Goal: Task Accomplishment & Management: Manage account settings

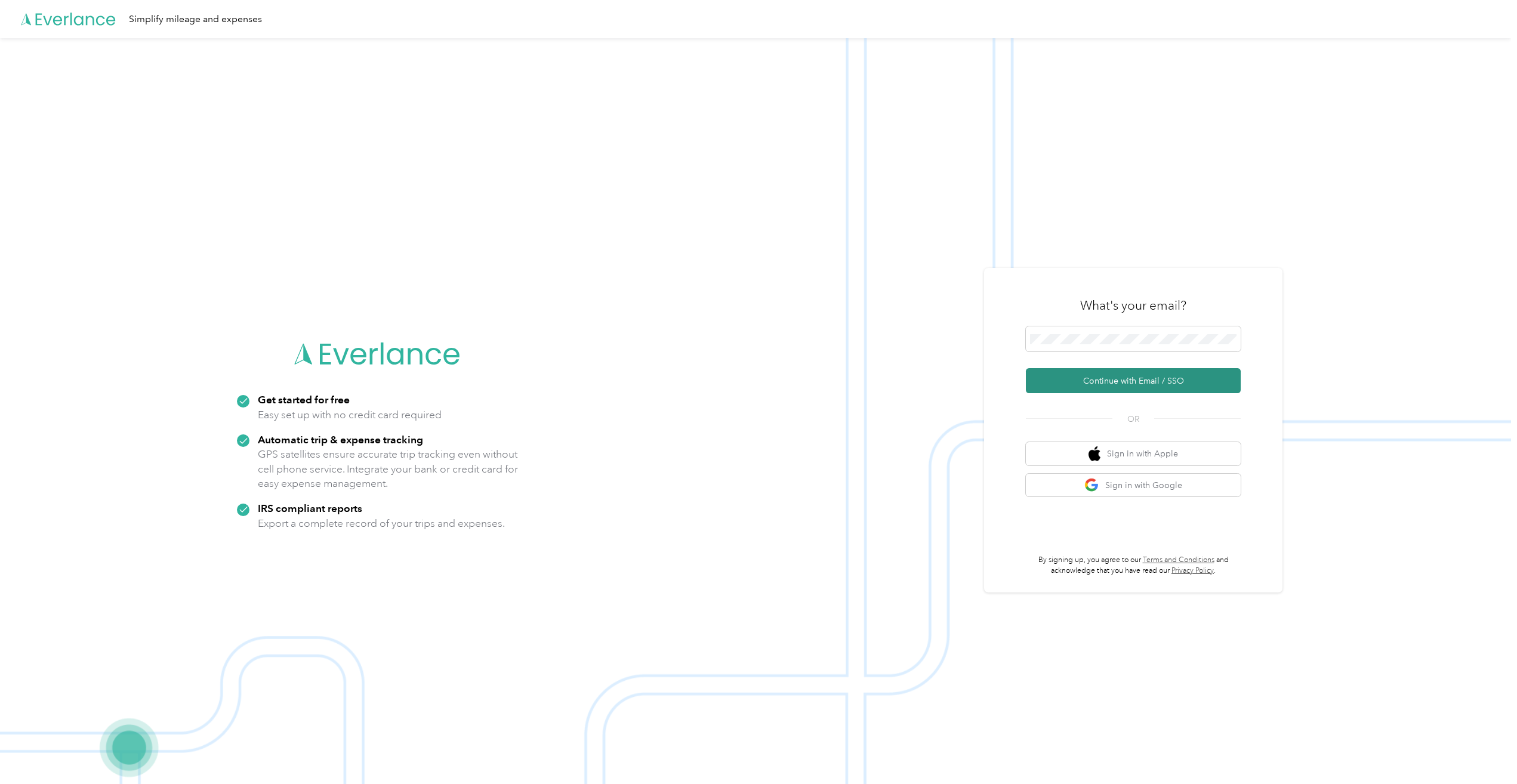
click at [1114, 375] on button "Continue with Email / SSO" at bounding box center [1133, 380] width 215 height 25
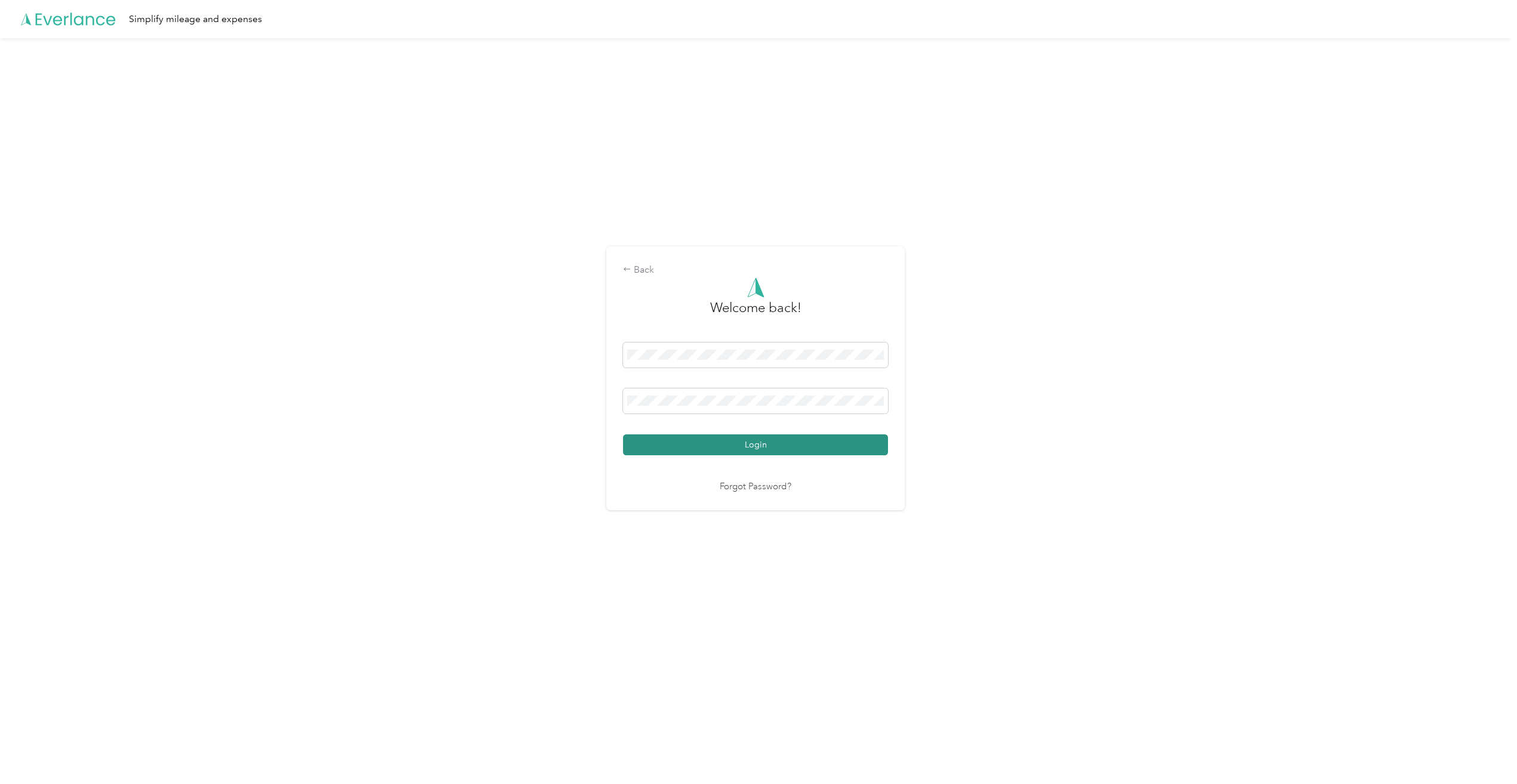
click at [873, 448] on button "Login" at bounding box center [755, 444] width 265 height 21
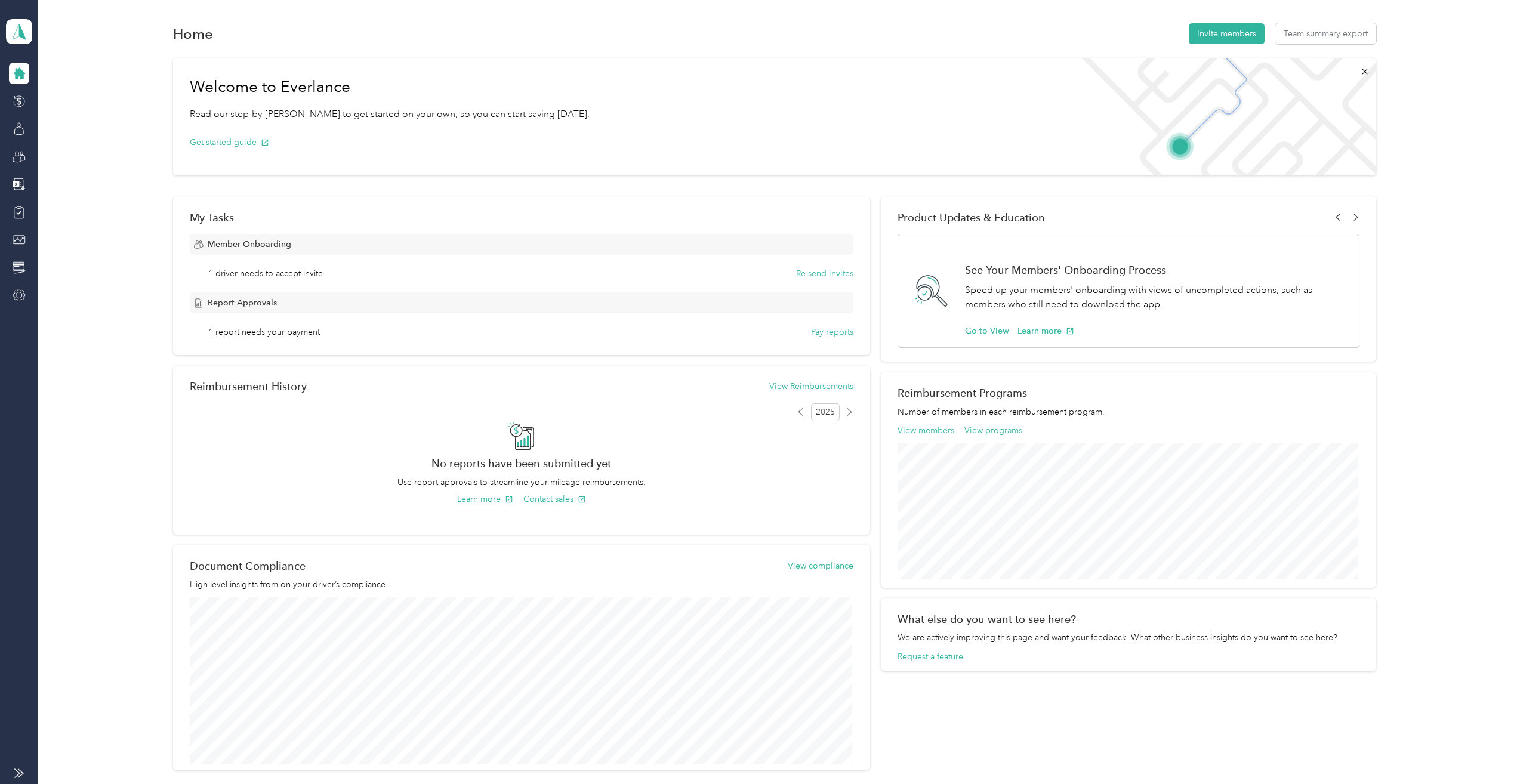
click at [19, 70] on icon at bounding box center [19, 74] width 12 height 12
click at [19, 157] on icon at bounding box center [19, 157] width 13 height 13
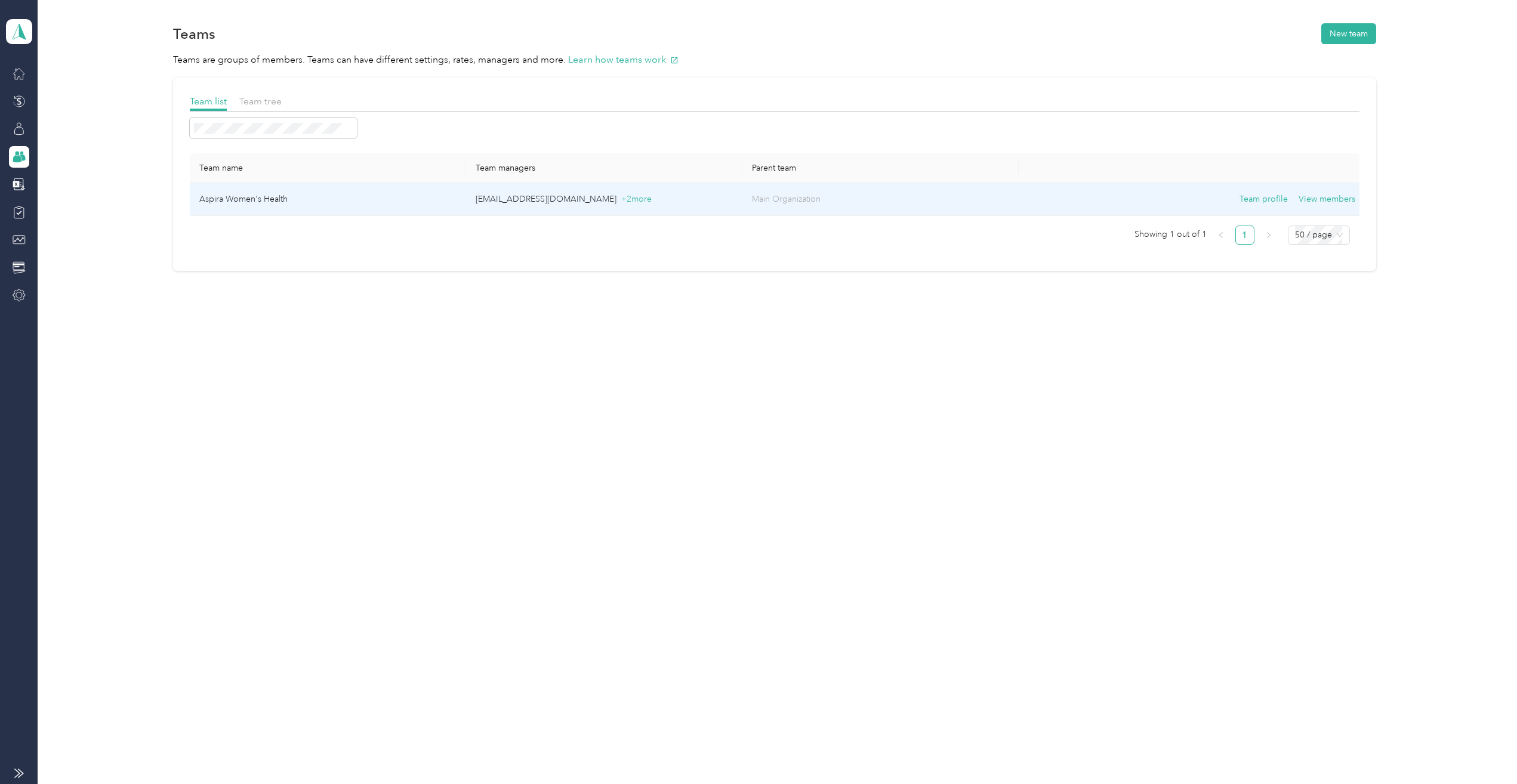
click at [258, 195] on td "Aspira Women's Health" at bounding box center [327, 199] width 276 height 33
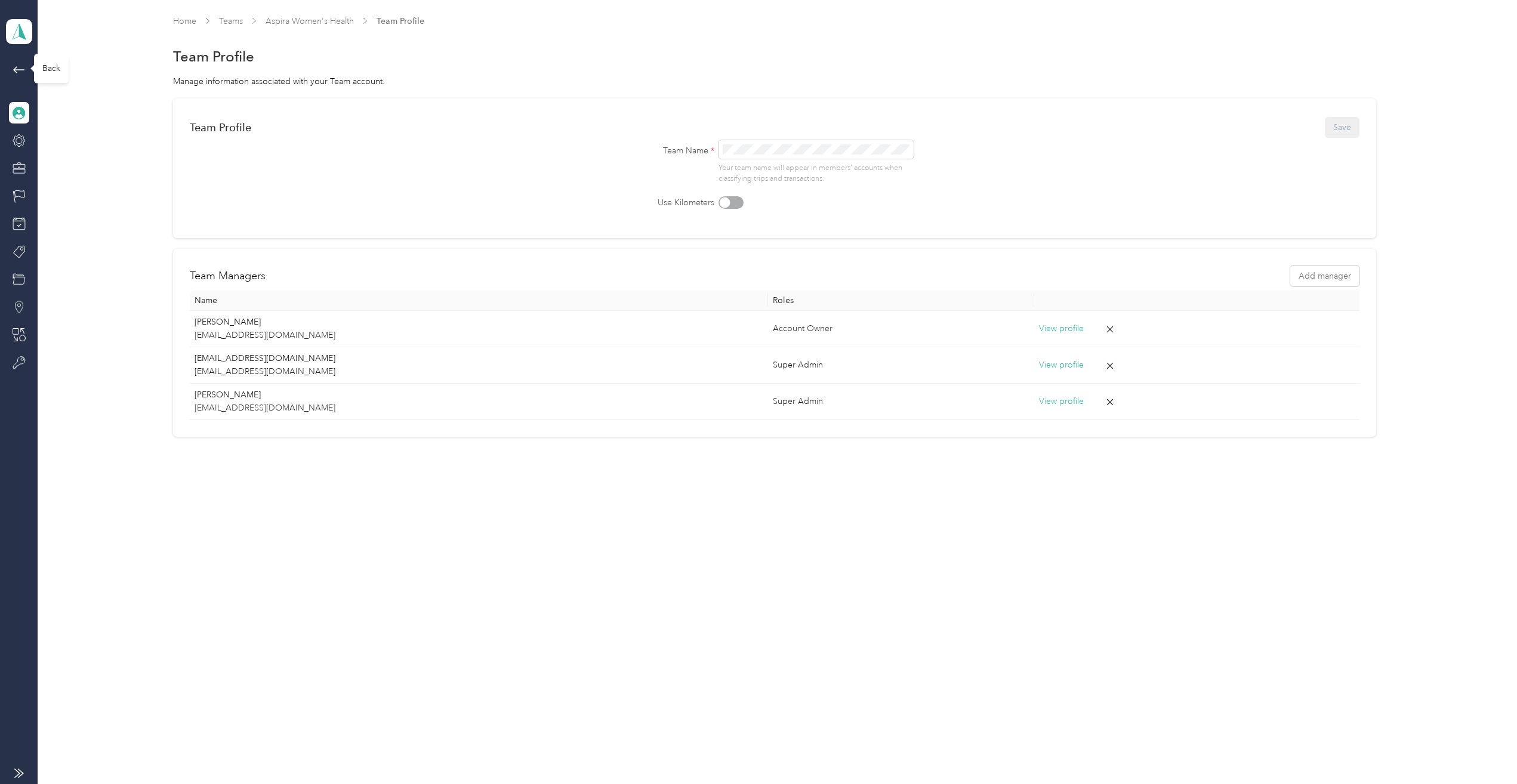
click at [16, 71] on icon at bounding box center [19, 70] width 14 height 14
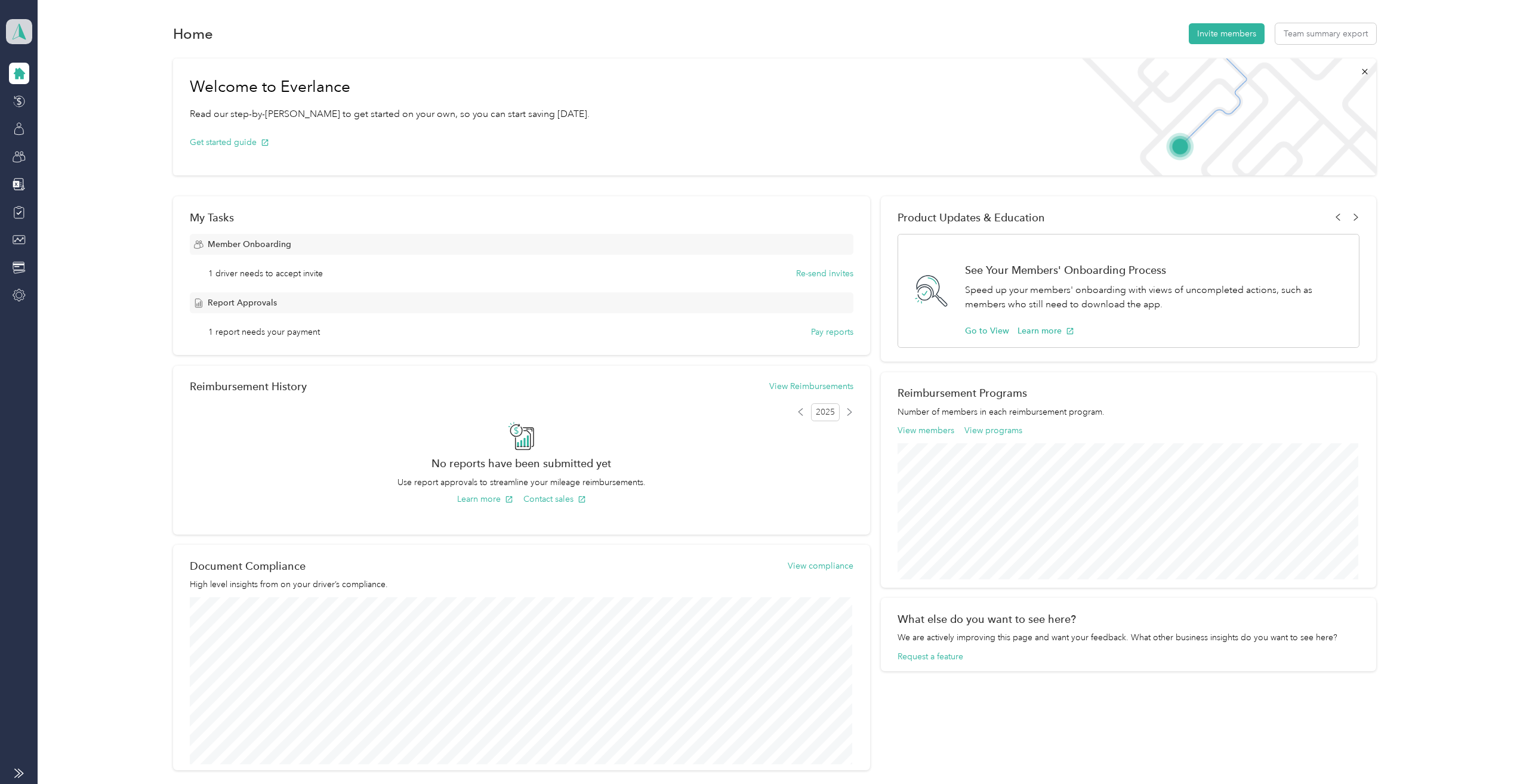
click at [19, 30] on polygon at bounding box center [23, 31] width 6 height 16
click at [72, 102] on div "Team dashboard" at bounding box center [131, 92] width 234 height 21
click at [17, 67] on icon at bounding box center [19, 73] width 13 height 13
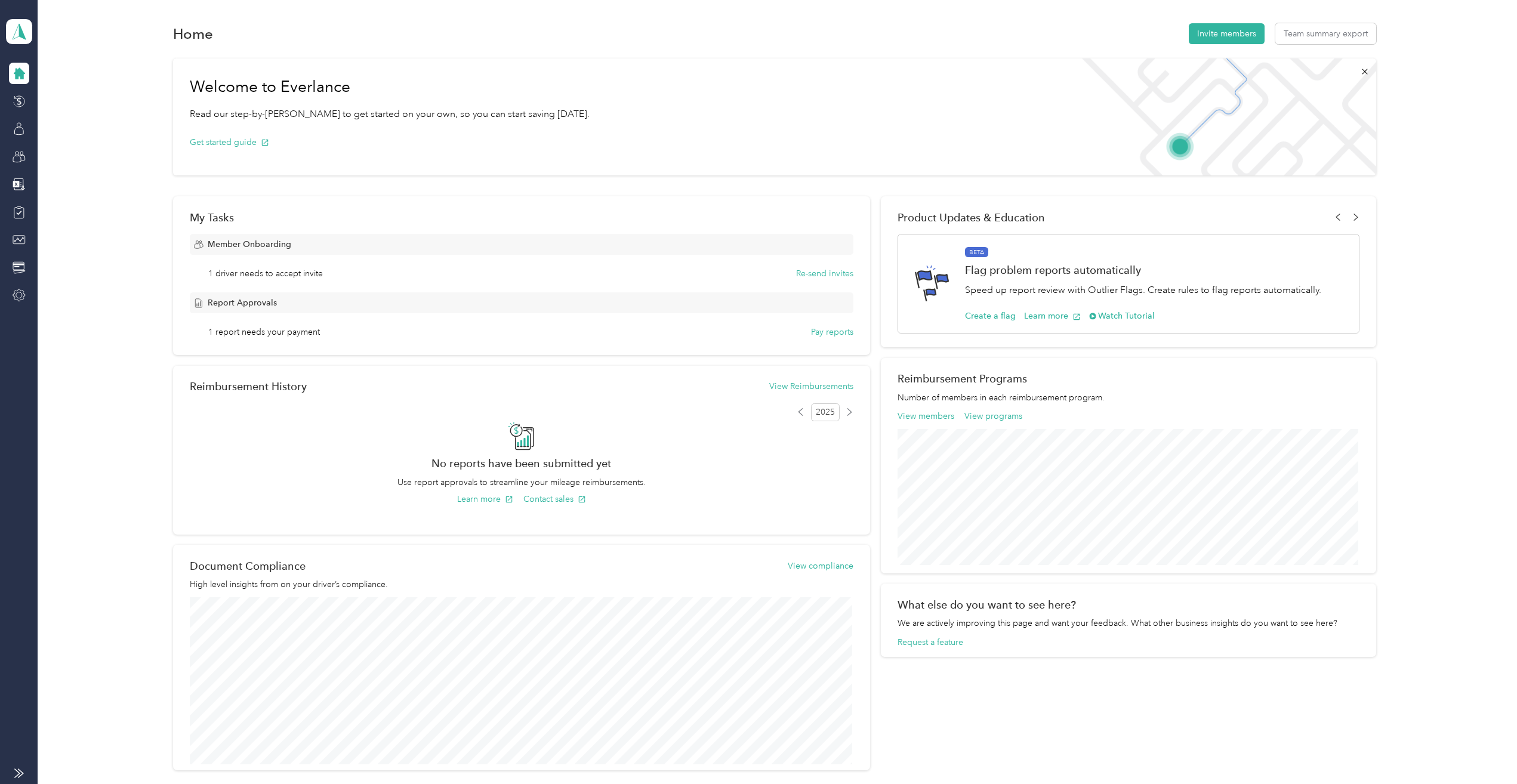
click at [12, 67] on icon at bounding box center [19, 73] width 13 height 13
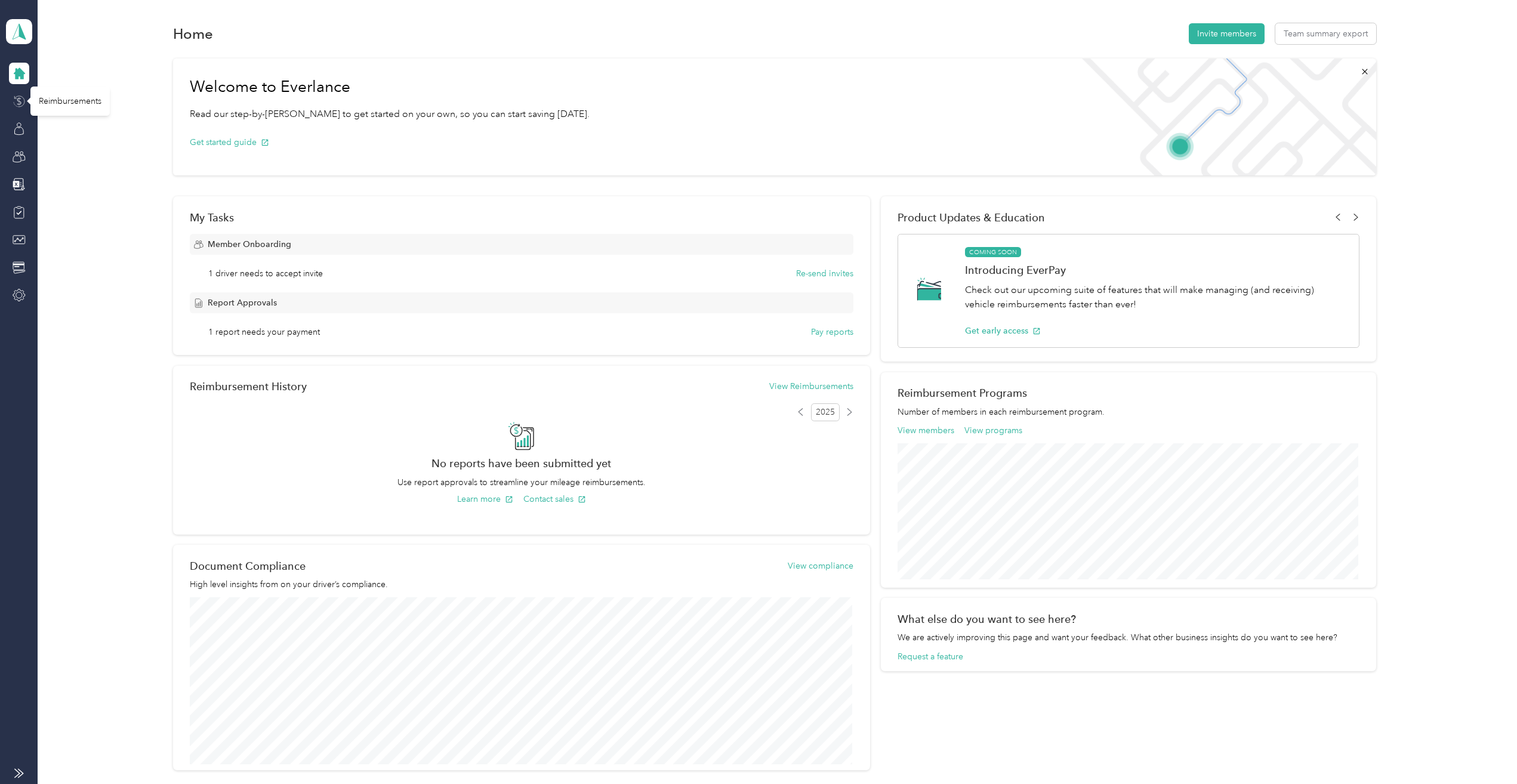
click at [23, 98] on icon at bounding box center [19, 102] width 13 height 13
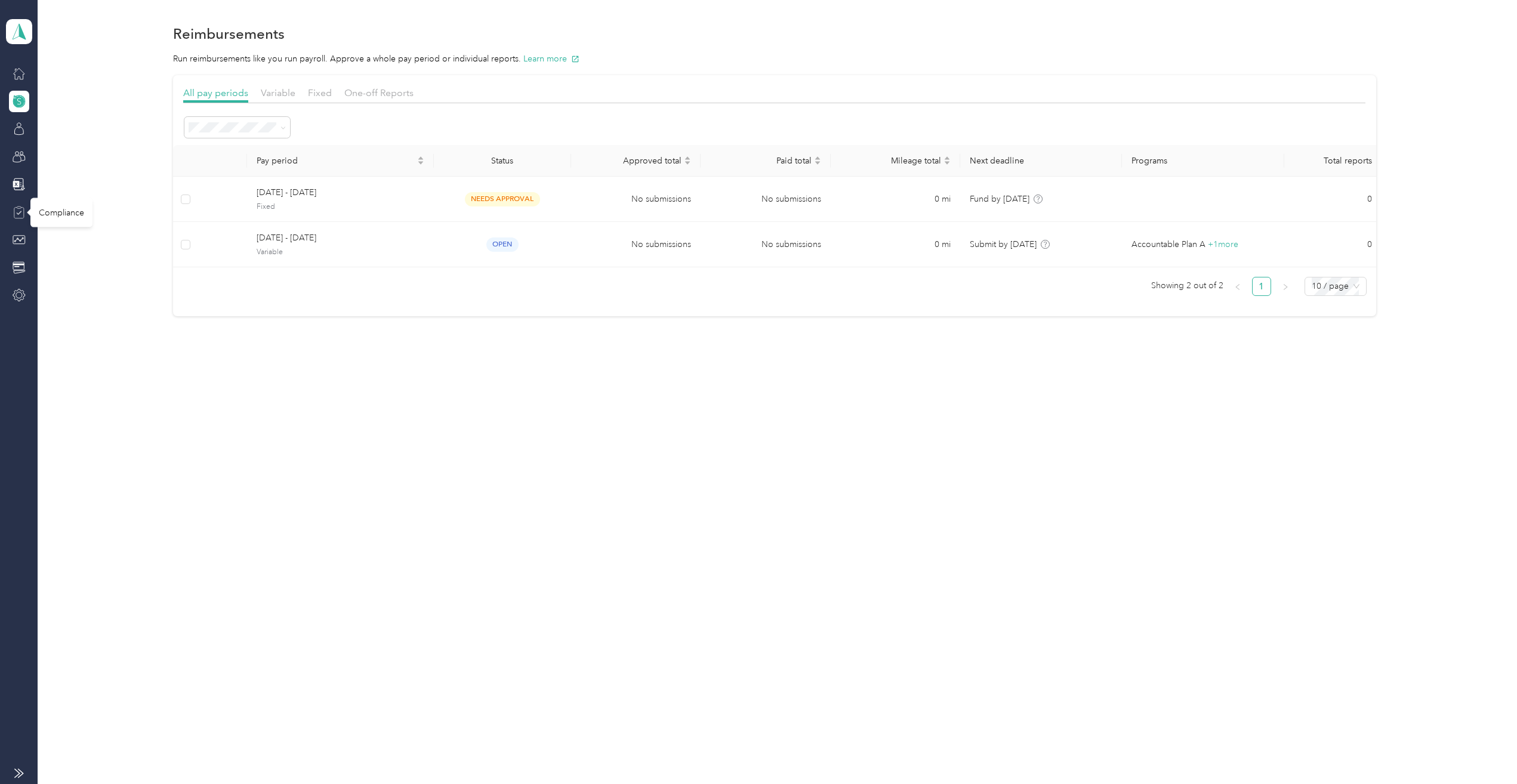
click at [17, 208] on icon at bounding box center [19, 212] width 13 height 13
